Goal: Navigation & Orientation: Find specific page/section

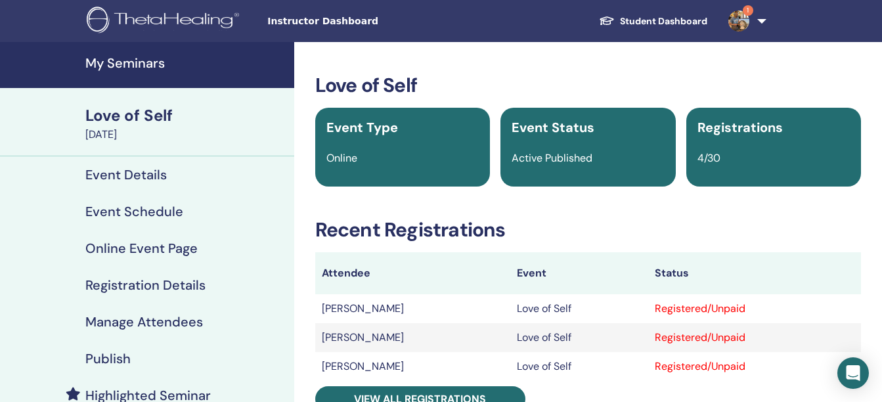
click at [743, 22] on img at bounding box center [738, 21] width 21 height 21
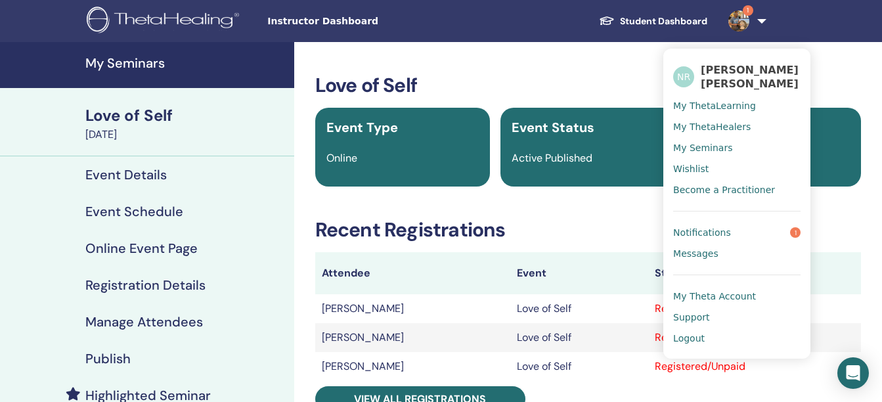
click at [705, 225] on link "Notifications 1" at bounding box center [736, 232] width 127 height 21
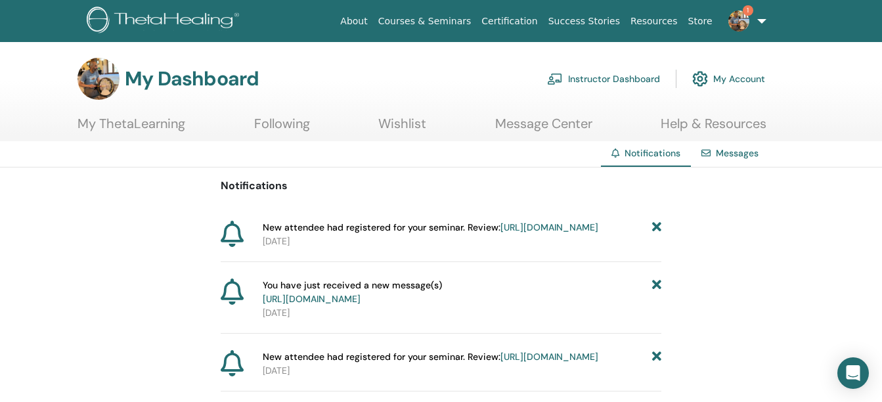
click at [730, 30] on link "1" at bounding box center [745, 21] width 54 height 42
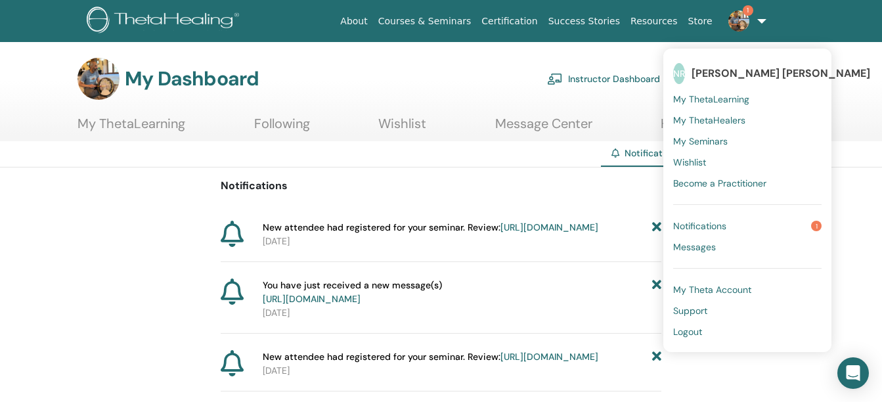
click at [576, 78] on link "Instructor Dashboard" at bounding box center [603, 78] width 113 height 29
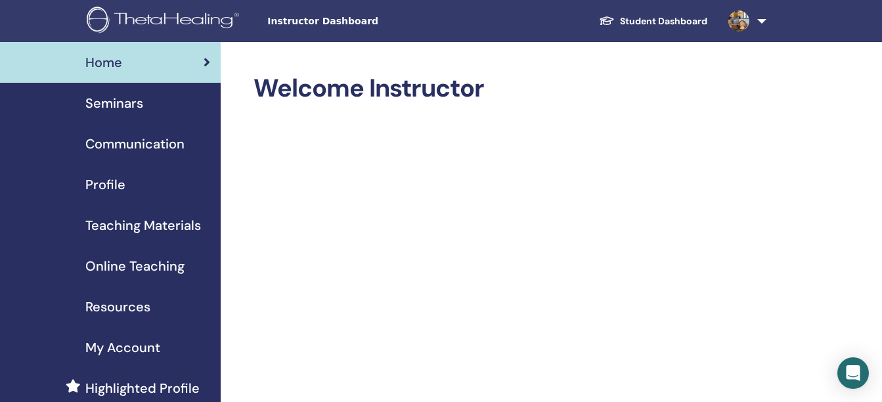
click at [114, 64] on span "Home" at bounding box center [103, 63] width 37 height 20
click at [127, 105] on span "Seminars" at bounding box center [114, 103] width 58 height 20
